Goal: Navigation & Orientation: Understand site structure

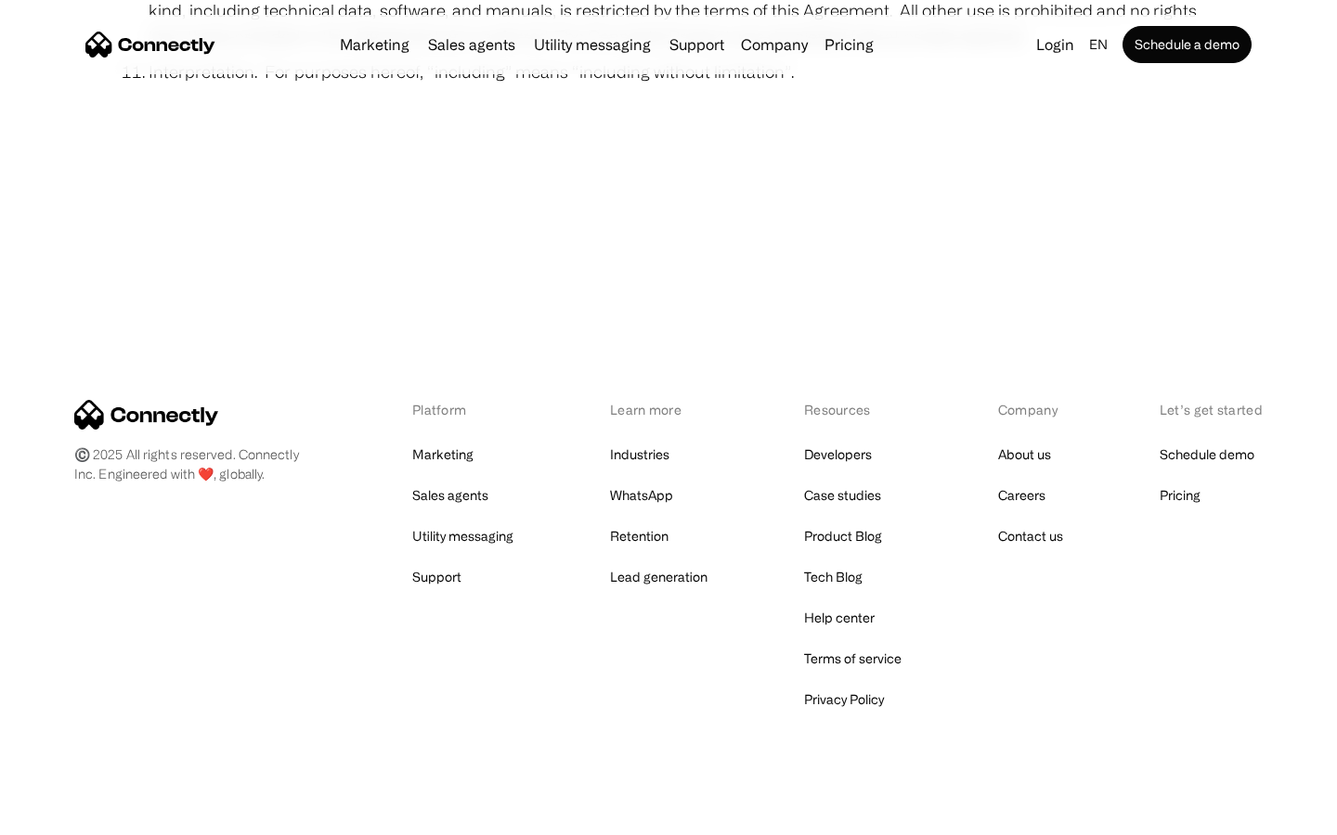
scroll to position [6820, 0]
